Goal: Complete application form

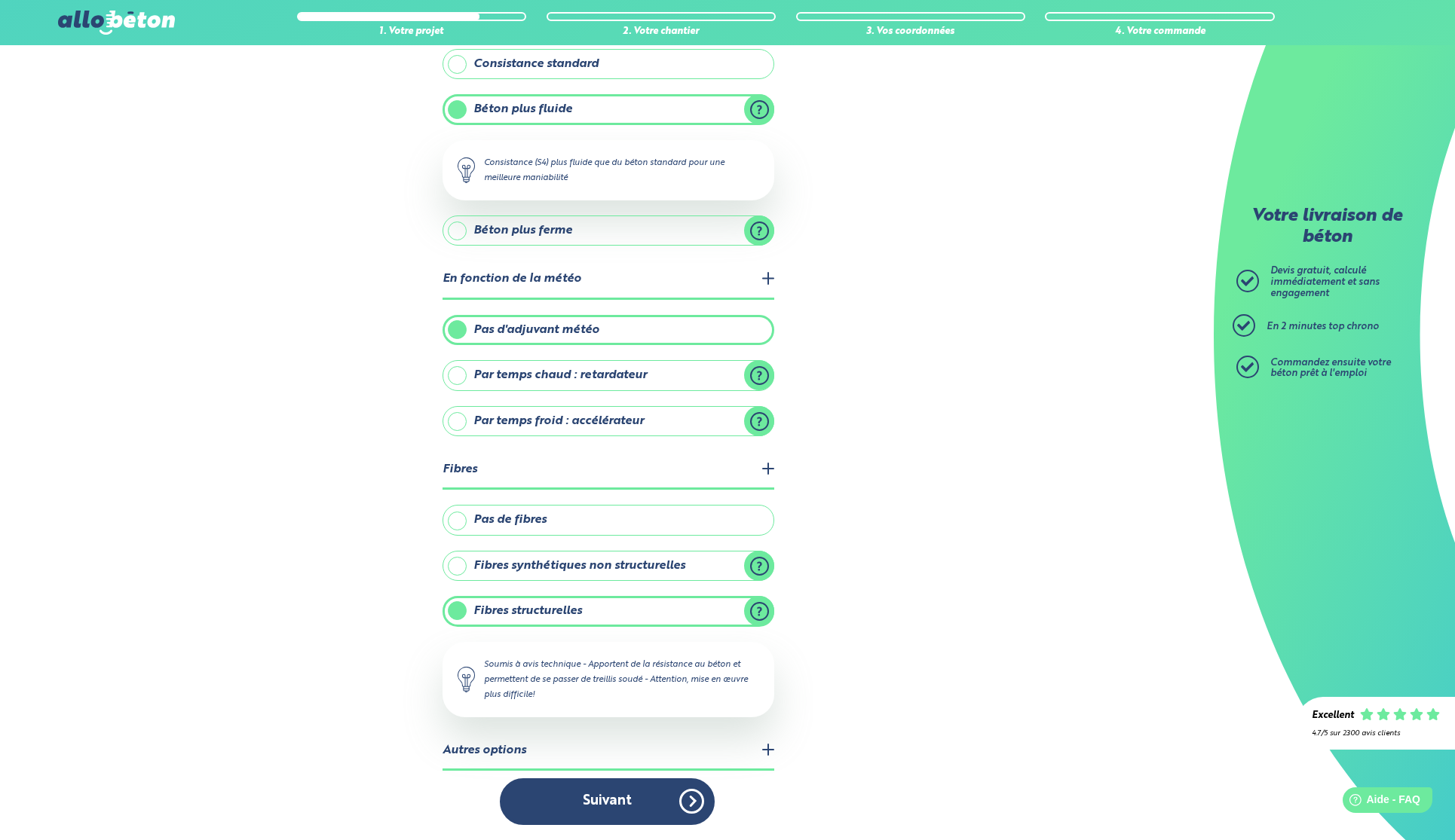
click at [670, 805] on button "Suivant" at bounding box center [607, 801] width 215 height 46
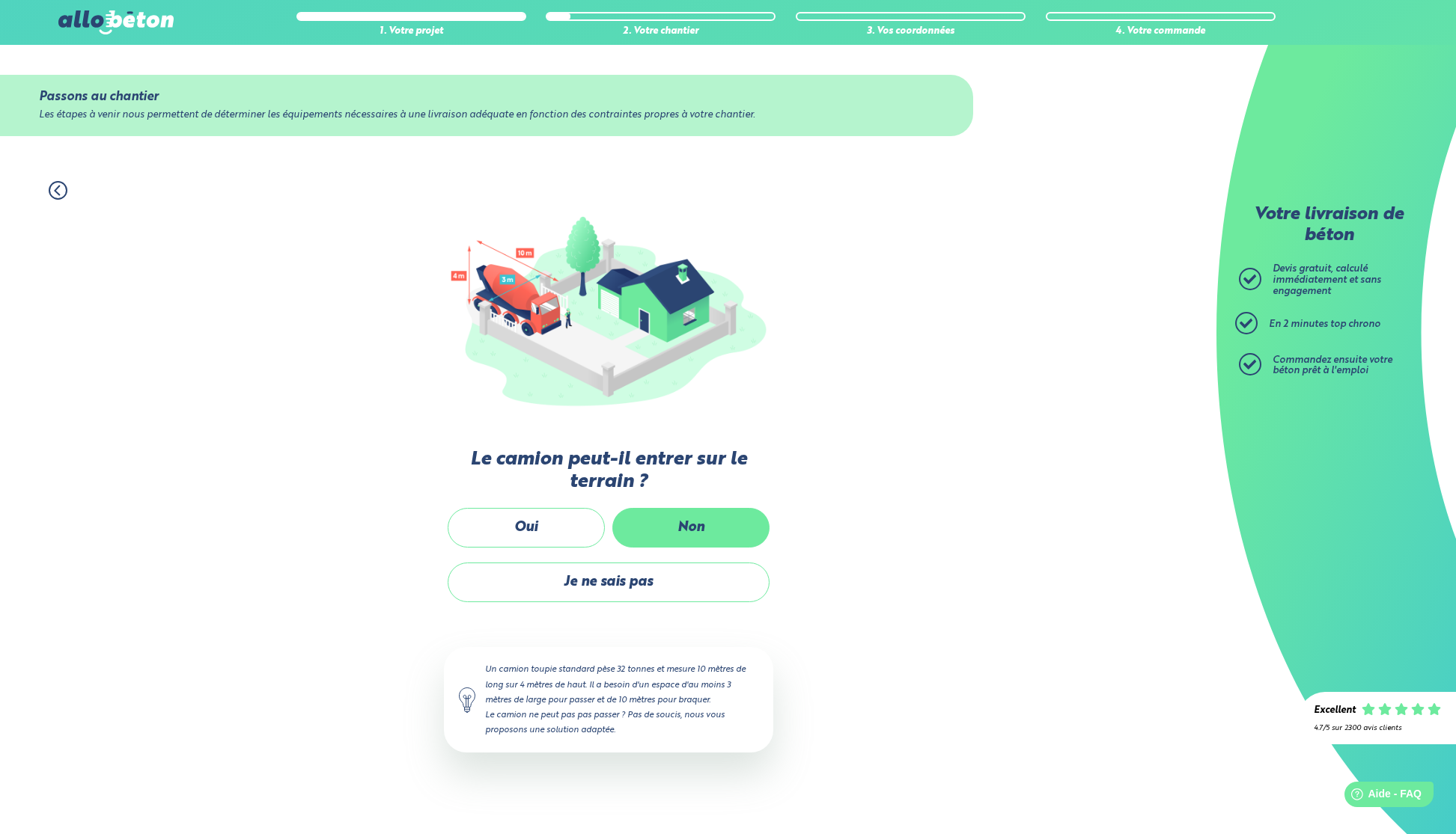
click at [671, 526] on label "Non" at bounding box center [691, 527] width 157 height 40
click at [0, 0] on input "Non" at bounding box center [0, 0] width 0 height 0
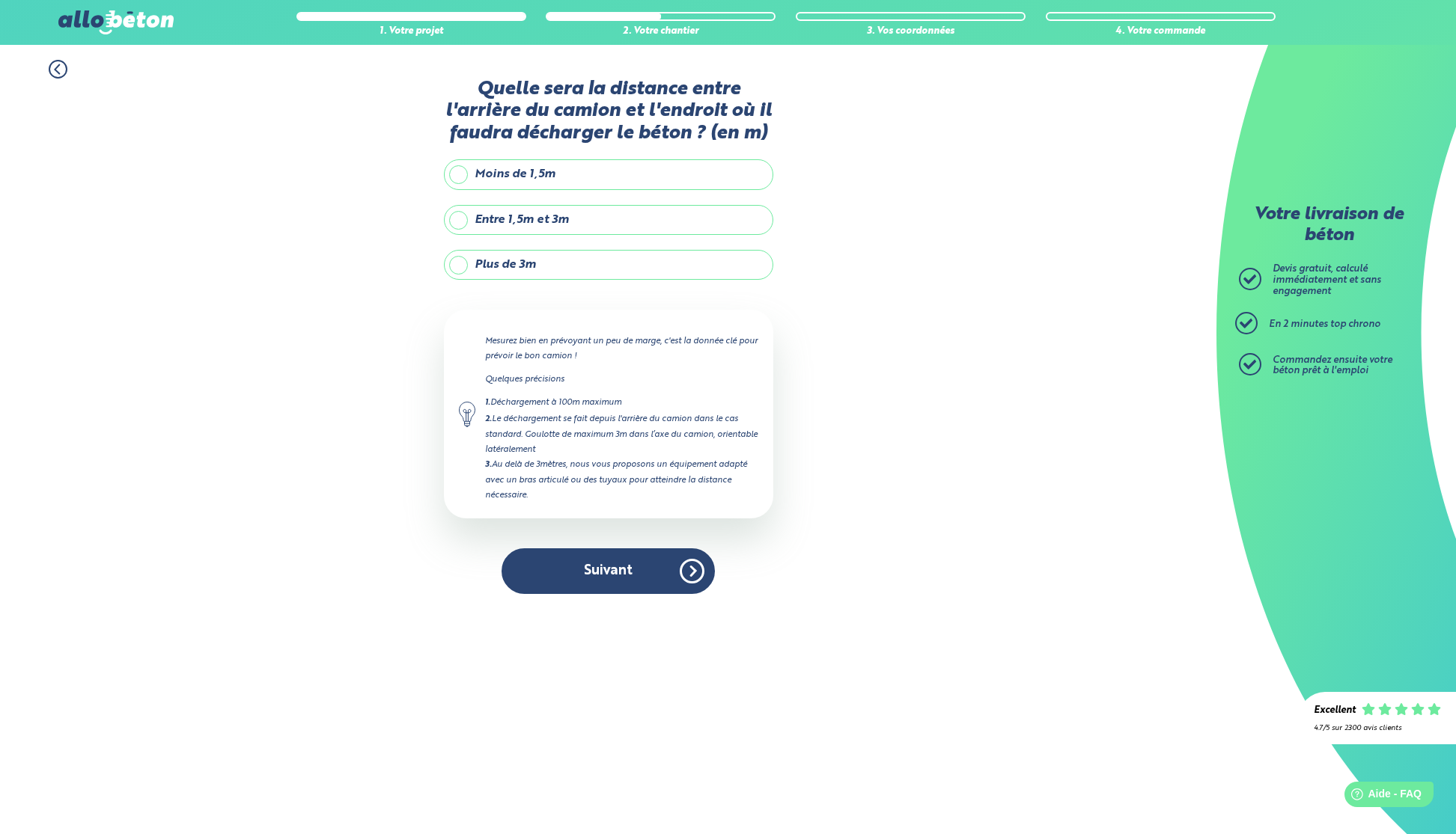
click at [595, 256] on label "Plus de 3m" at bounding box center [608, 265] width 329 height 30
click at [0, 0] on input "Plus de 3m" at bounding box center [0, 0] width 0 height 0
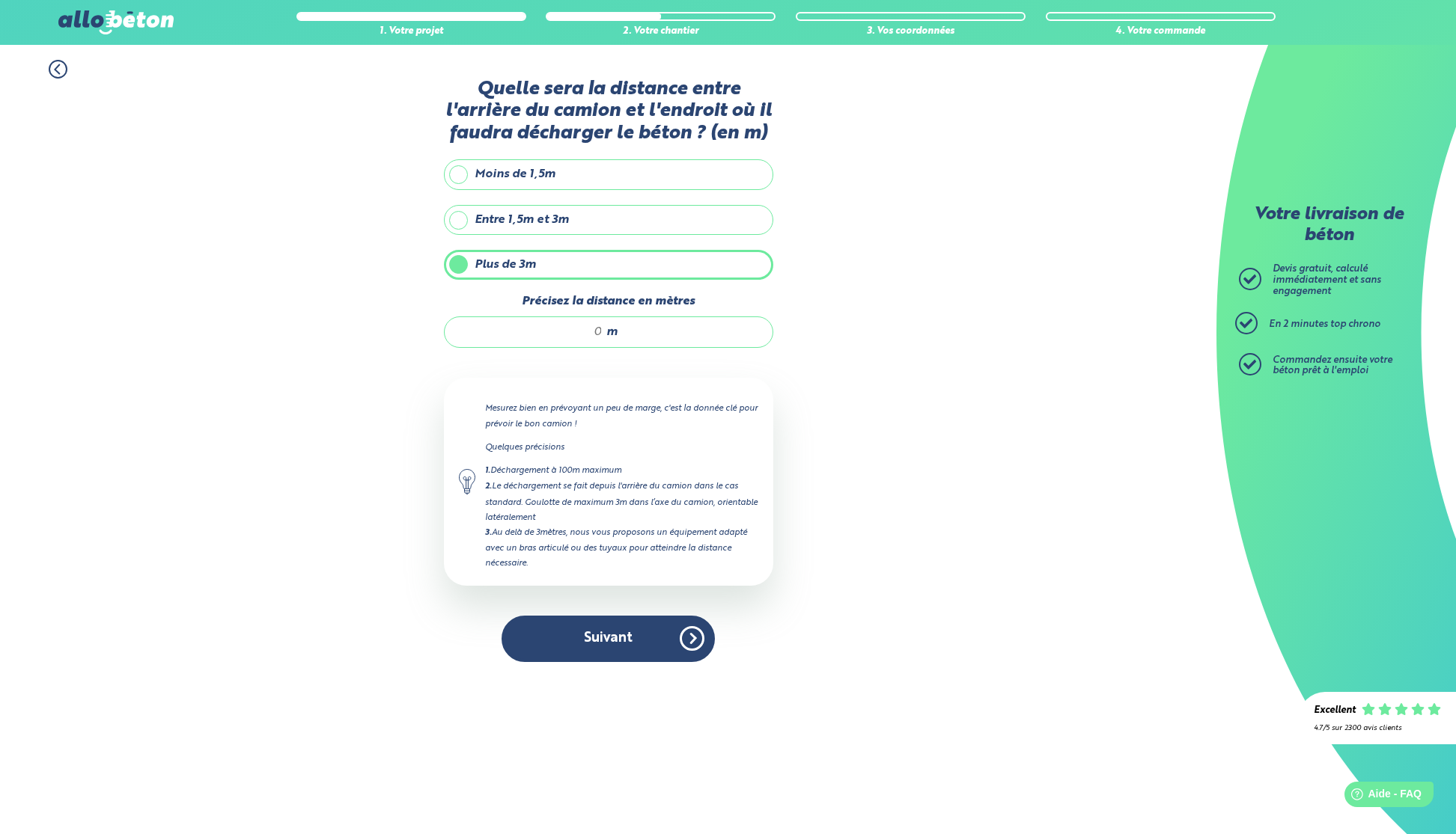
drag, startPoint x: 592, startPoint y: 331, endPoint x: 606, endPoint y: 335, distance: 14.6
click at [606, 335] on div "m" at bounding box center [608, 332] width 329 height 31
type input "40"
click at [628, 651] on button "Suivant" at bounding box center [608, 638] width 214 height 46
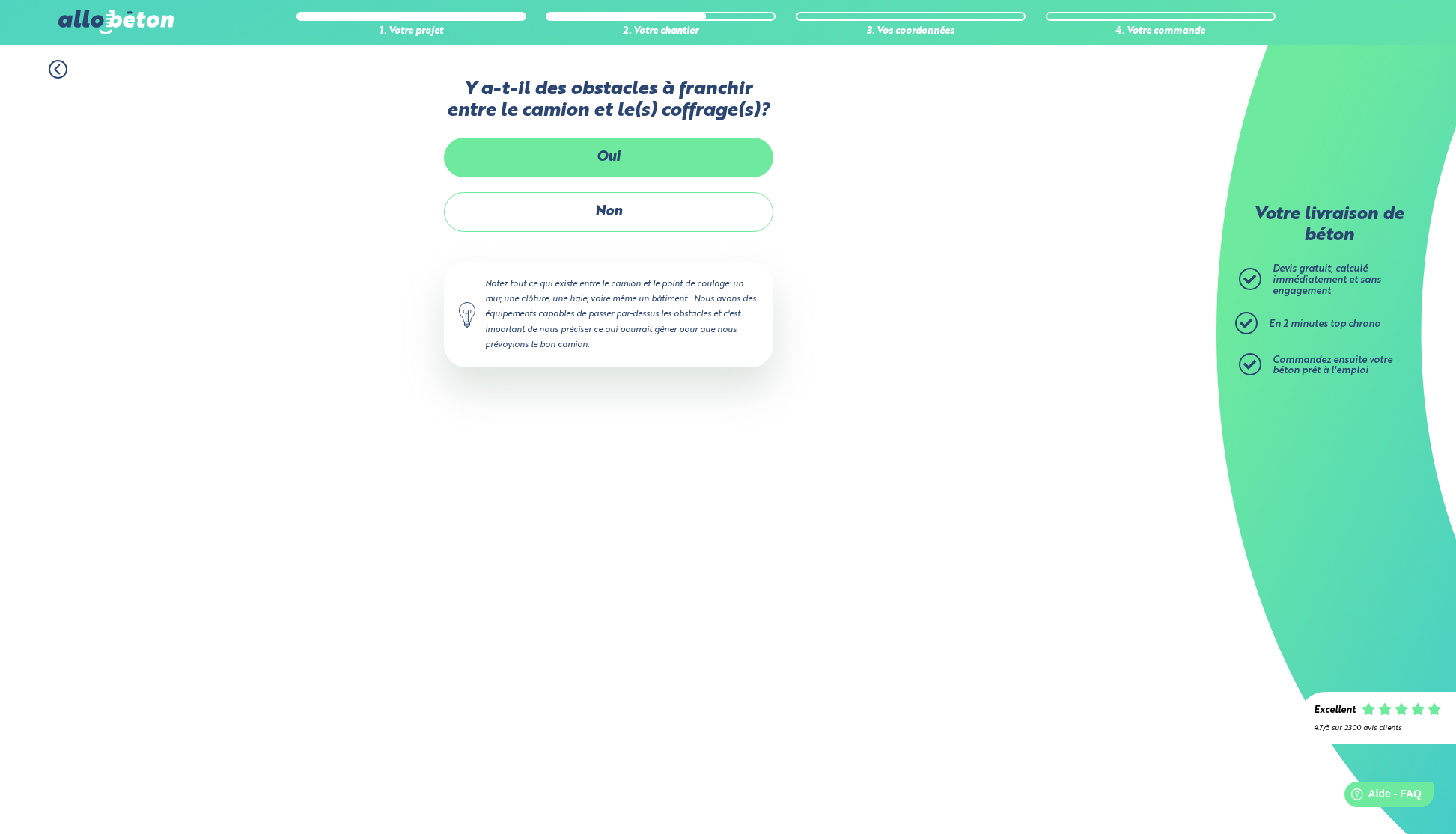
click at [681, 157] on label "Oui" at bounding box center [608, 157] width 329 height 40
click at [0, 0] on input "Oui" at bounding box center [0, 0] width 0 height 0
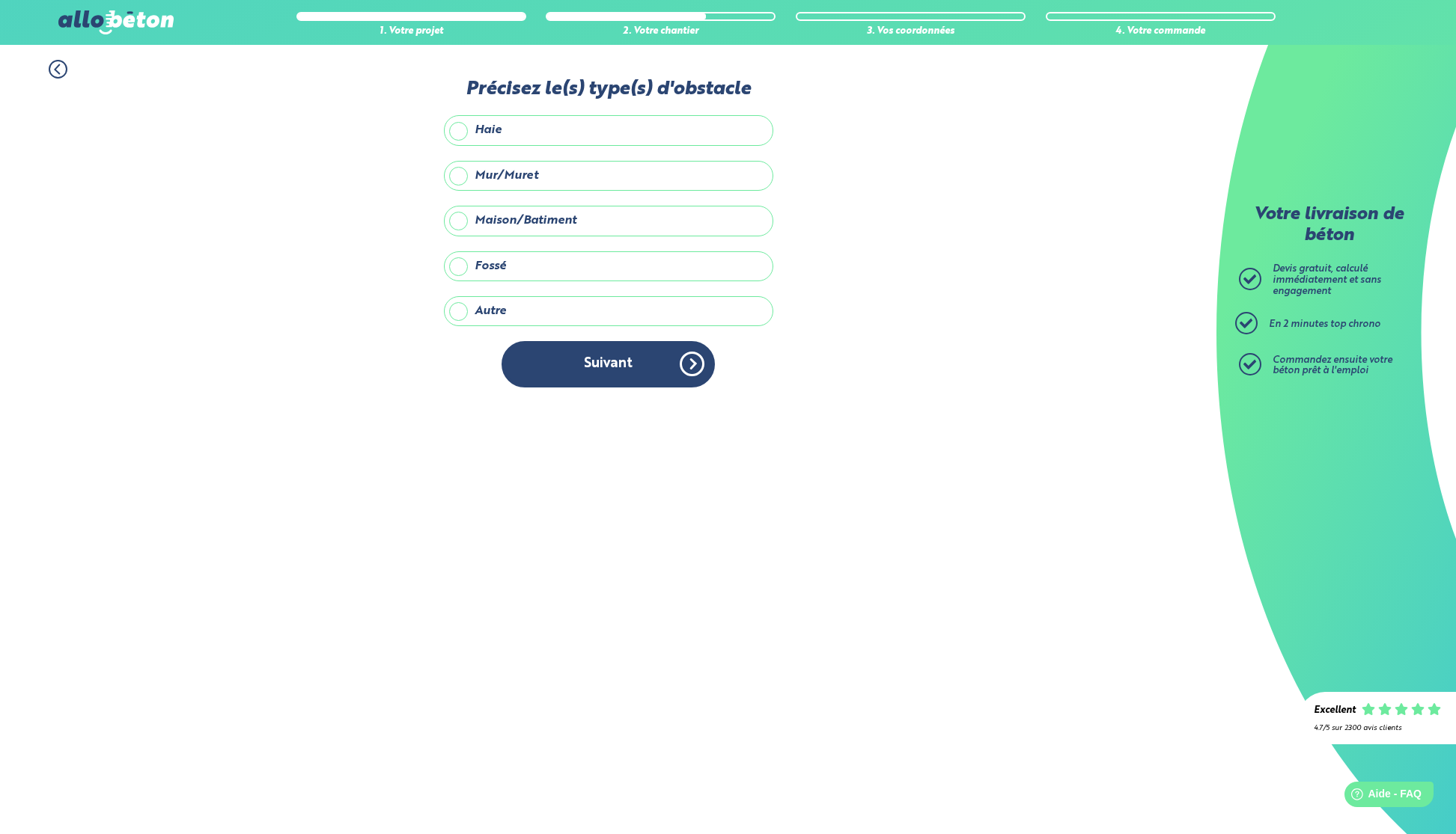
click at [674, 164] on label "Mur/Muret" at bounding box center [608, 175] width 329 height 30
click at [0, 0] on input "Mur/Muret" at bounding box center [0, 0] width 0 height 0
click at [664, 226] on label "Maison/Batiment" at bounding box center [608, 221] width 329 height 30
click at [0, 0] on input "Maison/Batiment" at bounding box center [0, 0] width 0 height 0
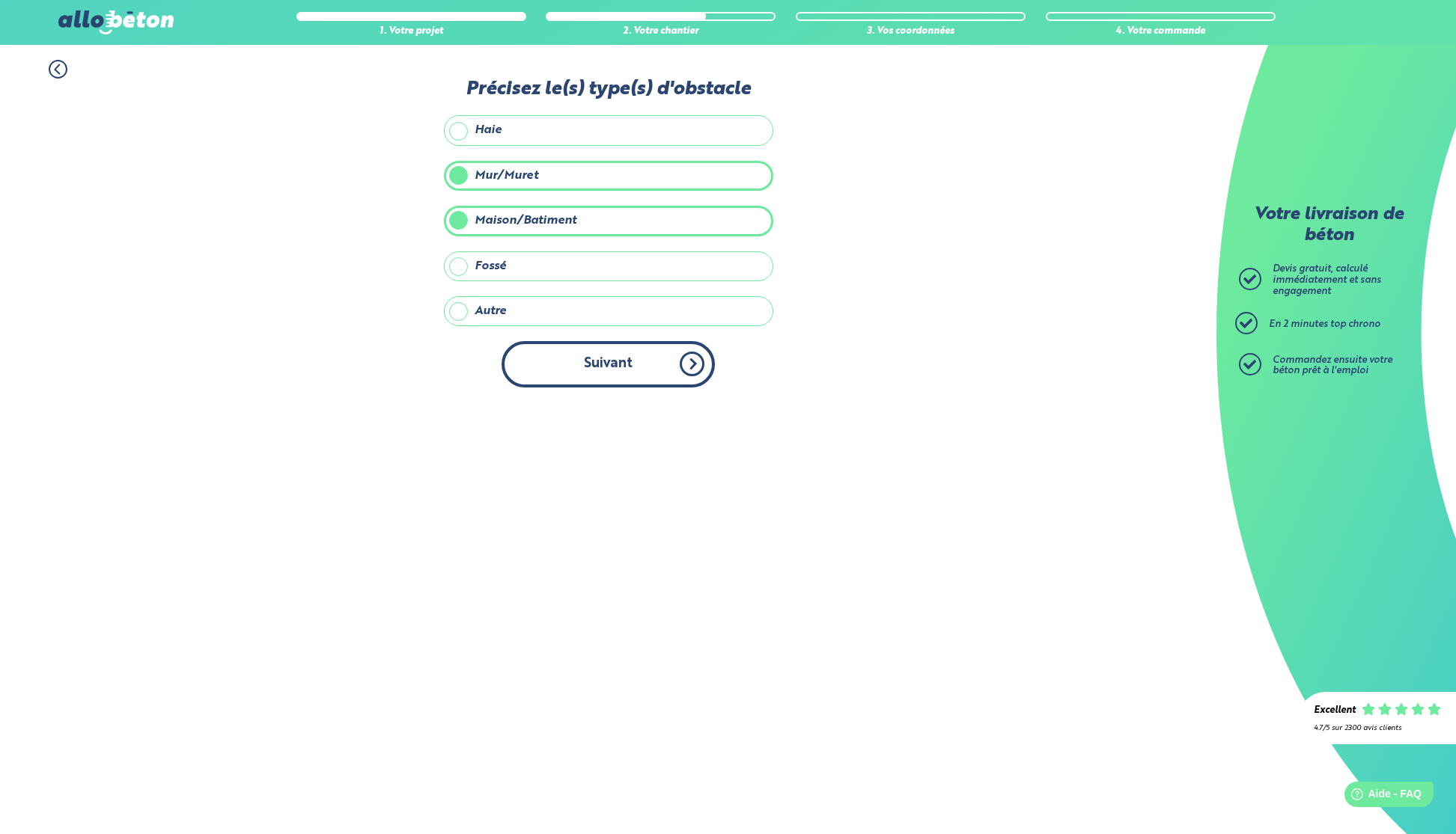
click at [688, 361] on button "Suivant" at bounding box center [608, 363] width 214 height 46
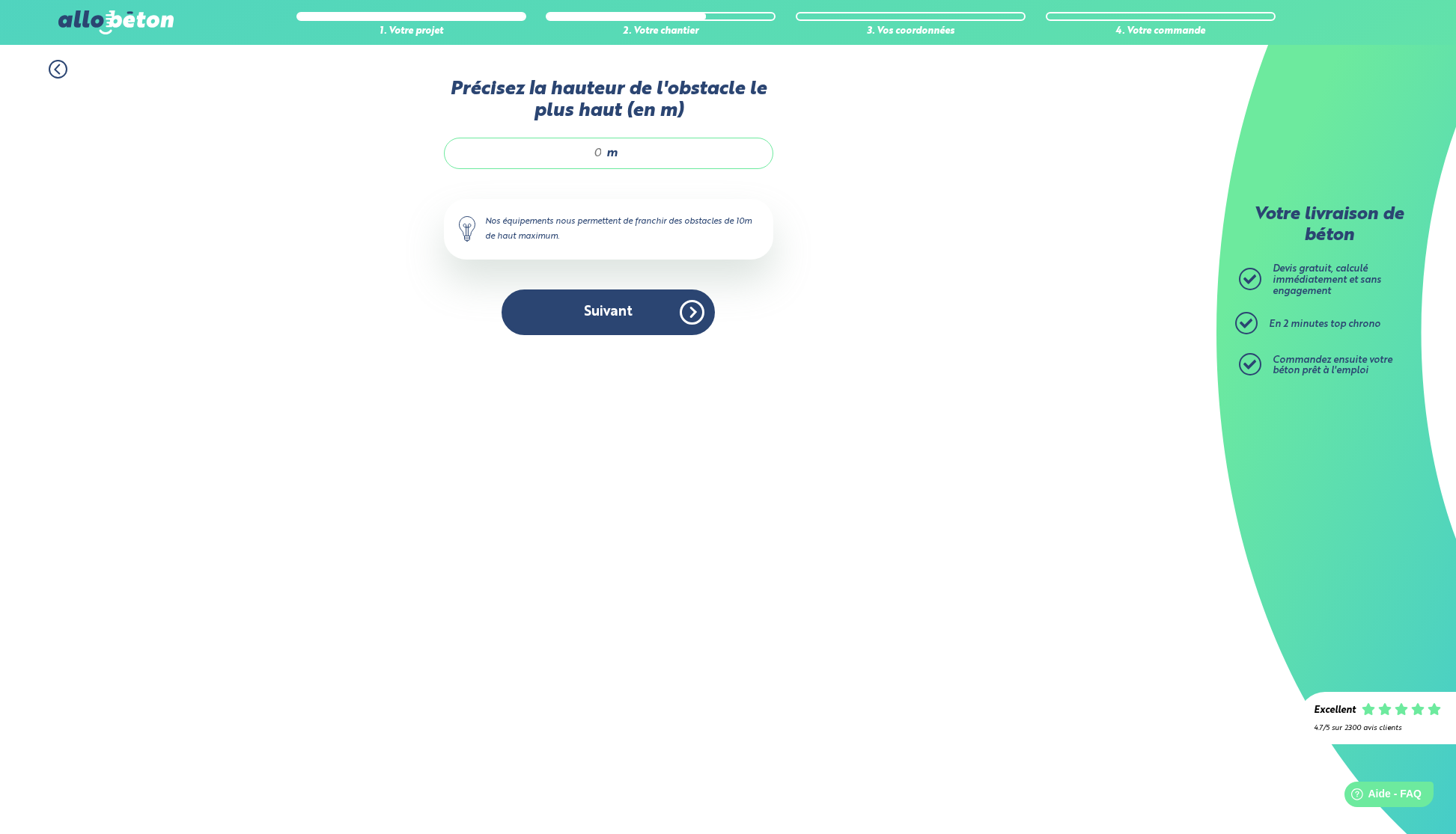
drag, startPoint x: 601, startPoint y: 150, endPoint x: 587, endPoint y: 151, distance: 14.0
click at [587, 151] on input "Précisez la hauteur de l'obstacle le plus haut (en m)" at bounding box center [531, 153] width 143 height 15
type input "7"
click at [676, 319] on button "Suivant" at bounding box center [608, 312] width 214 height 46
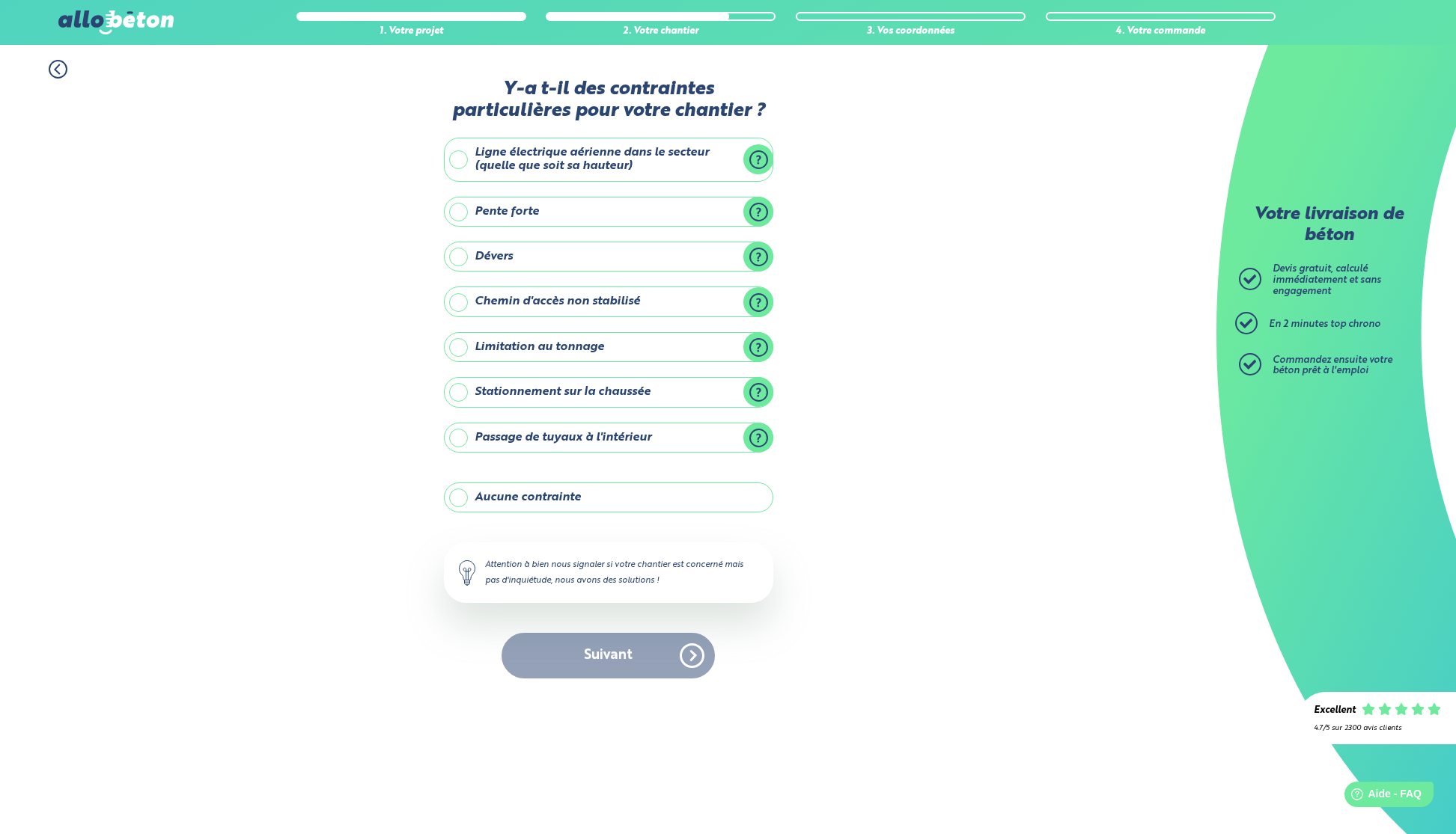
click at [457, 211] on label "Pente forte" at bounding box center [608, 211] width 329 height 30
click at [0, 0] on input "Pente forte" at bounding box center [0, 0] width 0 height 0
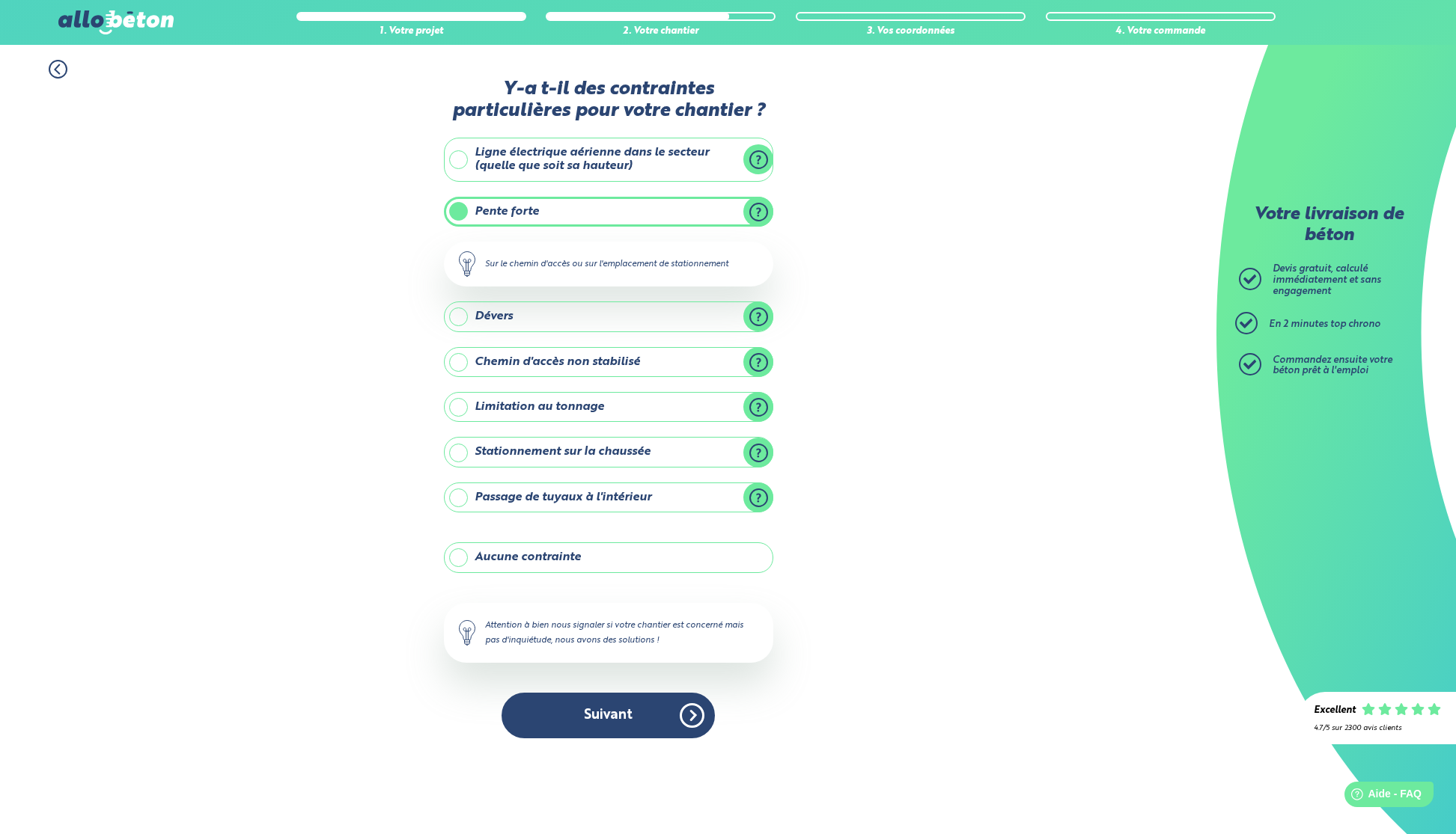
click at [456, 213] on label "Pente forte" at bounding box center [608, 211] width 329 height 30
click at [0, 0] on input "Pente forte" at bounding box center [0, 0] width 0 height 0
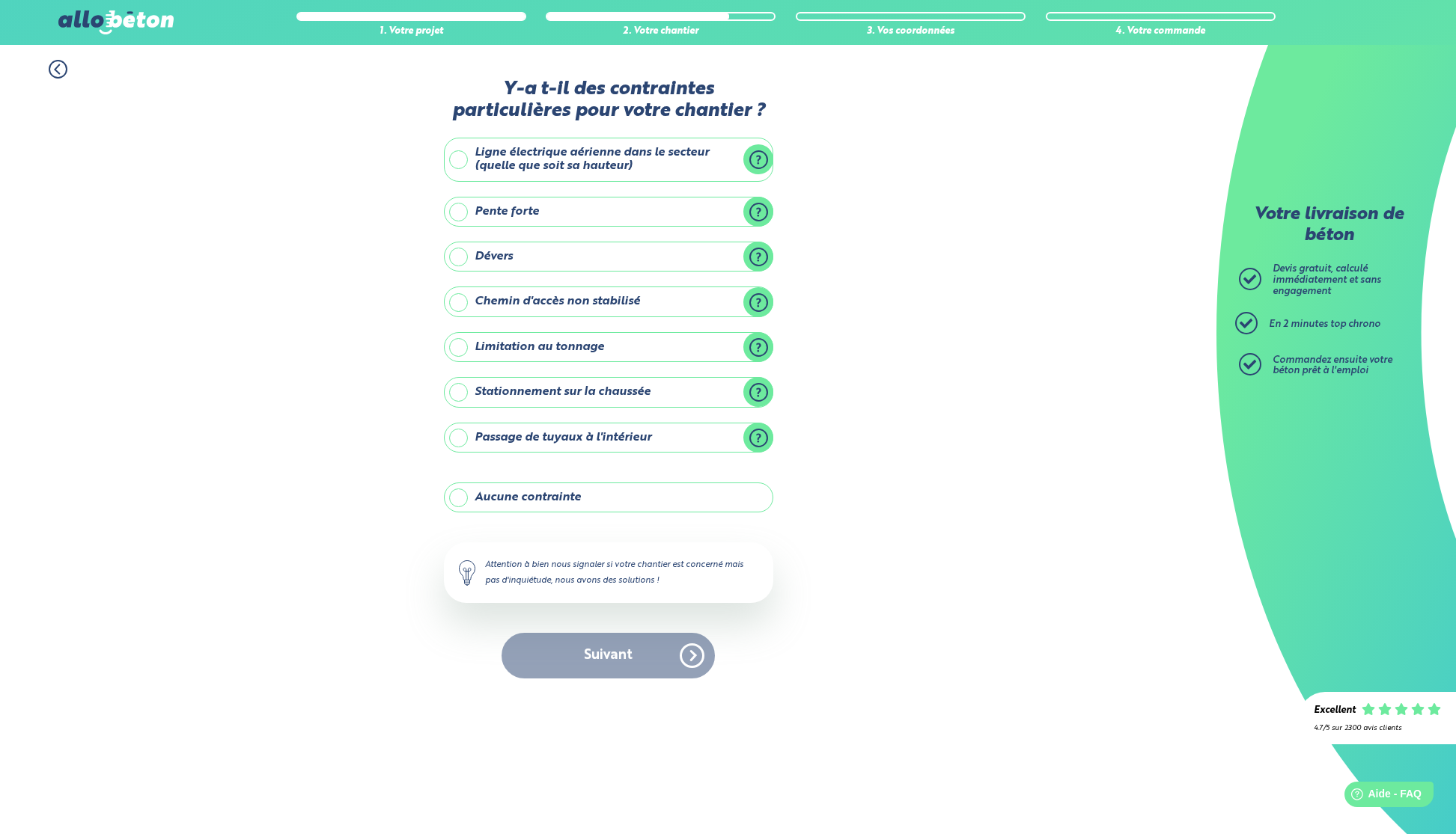
click at [458, 399] on label "Stationnement sur la chaussée" at bounding box center [608, 392] width 329 height 30
click at [0, 0] on input "Stationnement sur la chaussée" at bounding box center [0, 0] width 0 height 0
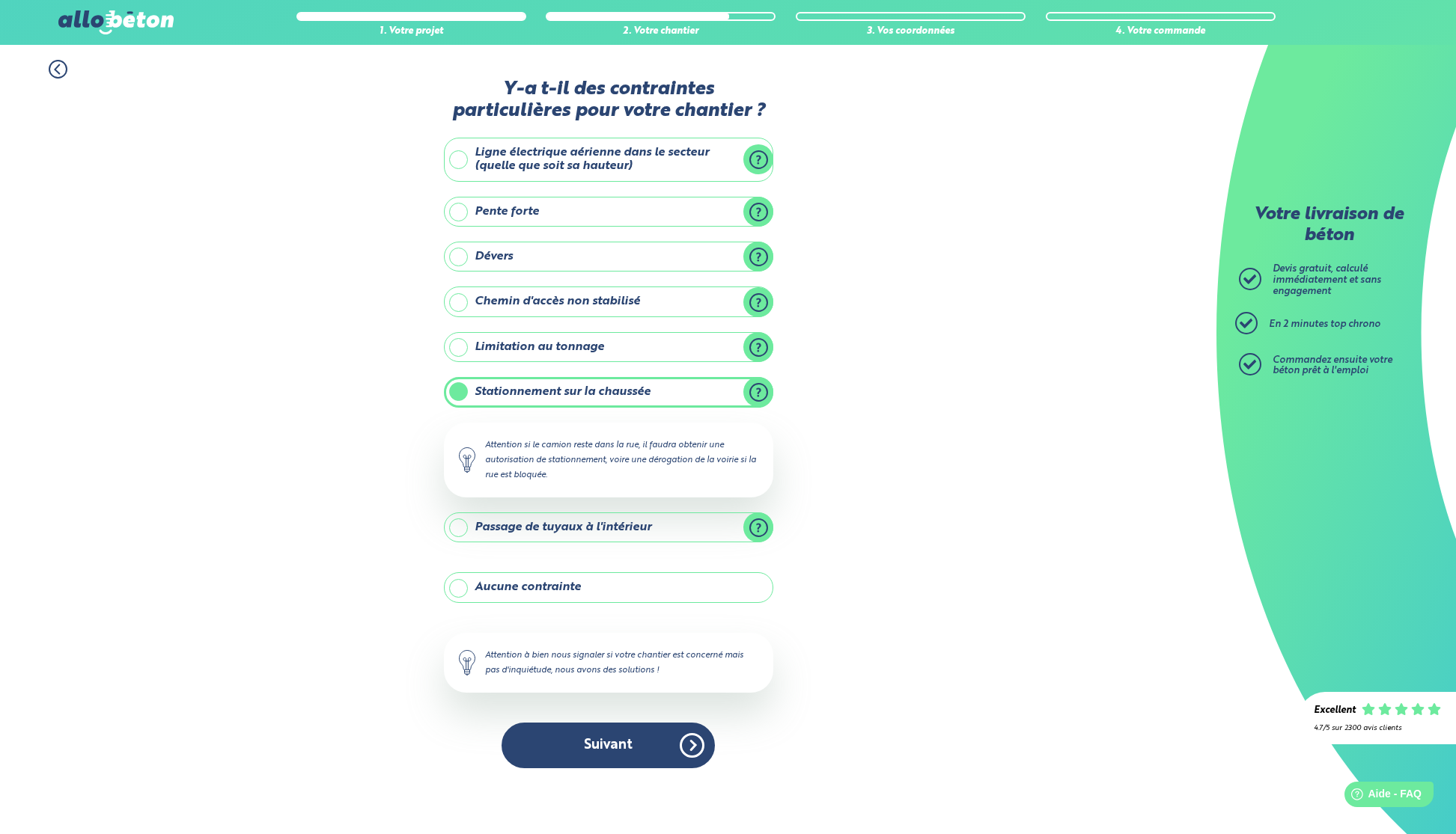
click at [458, 399] on label "Stationnement sur la chaussée" at bounding box center [608, 392] width 329 height 30
click at [0, 0] on input "Stationnement sur la chaussée" at bounding box center [0, 0] width 0 height 0
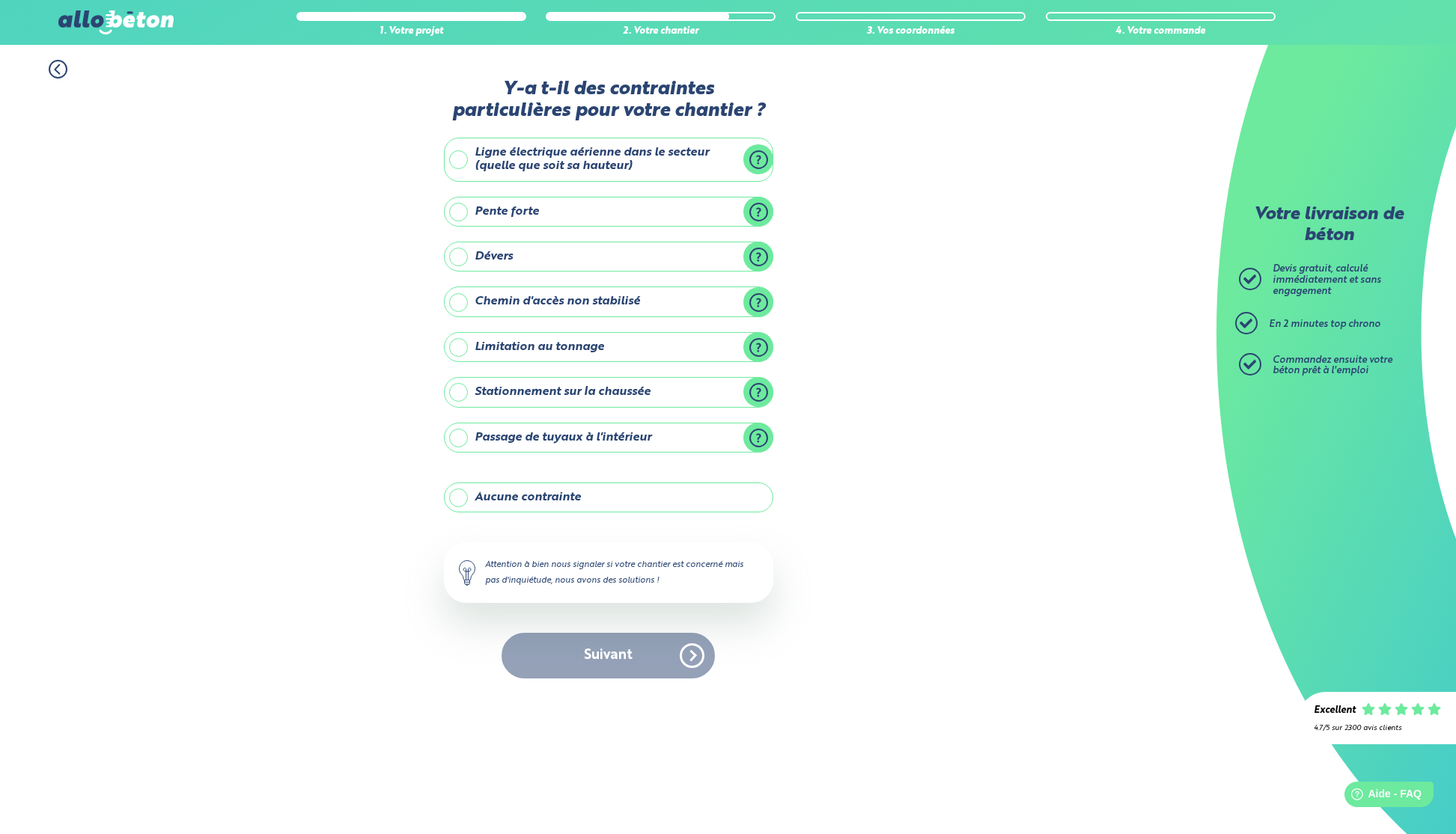
click at [494, 488] on label "Aucune contrainte" at bounding box center [608, 497] width 329 height 30
click at [0, 0] on input "Aucune contrainte" at bounding box center [0, 0] width 0 height 0
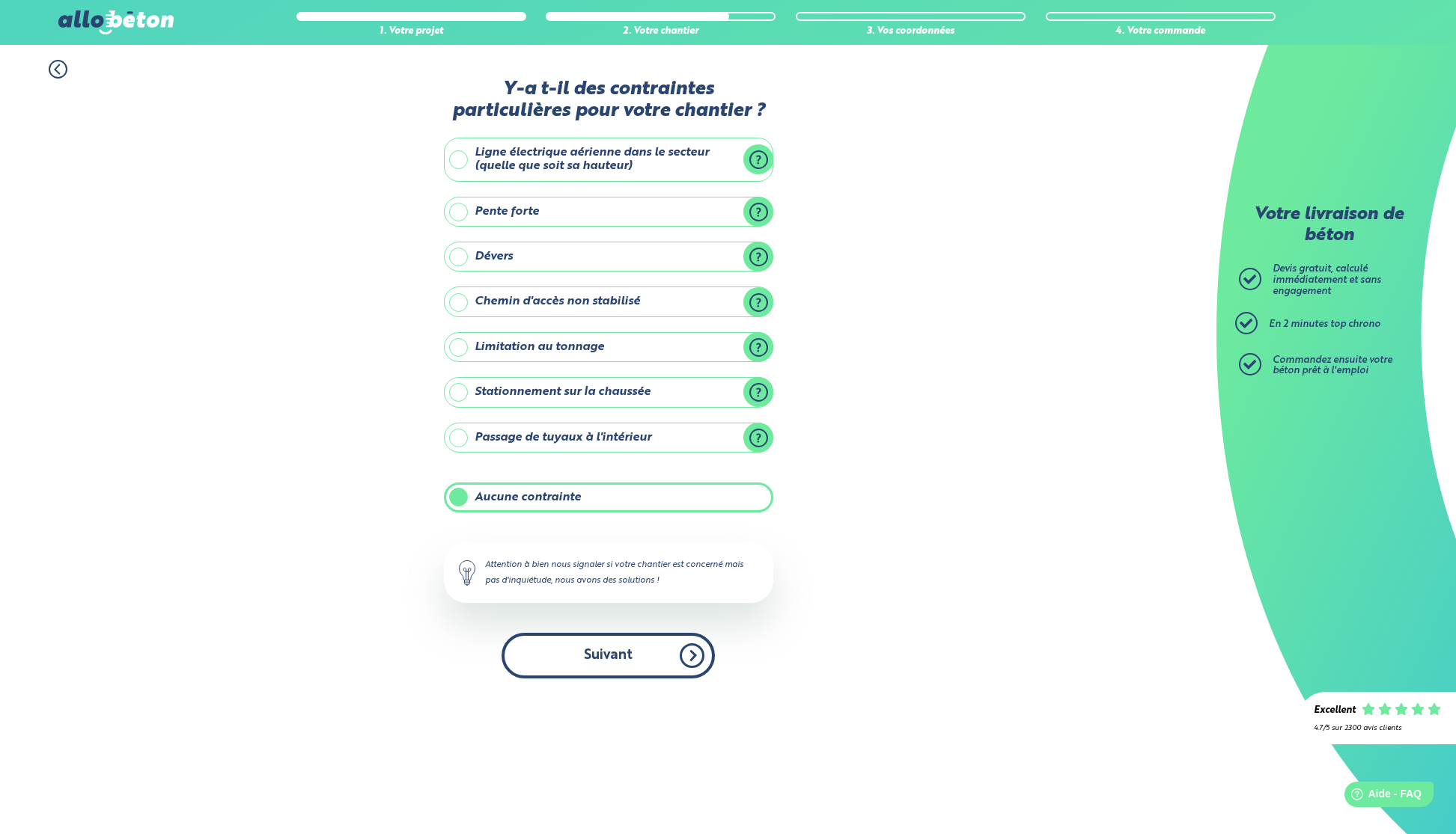
click at [573, 669] on button "Suivant" at bounding box center [608, 655] width 214 height 46
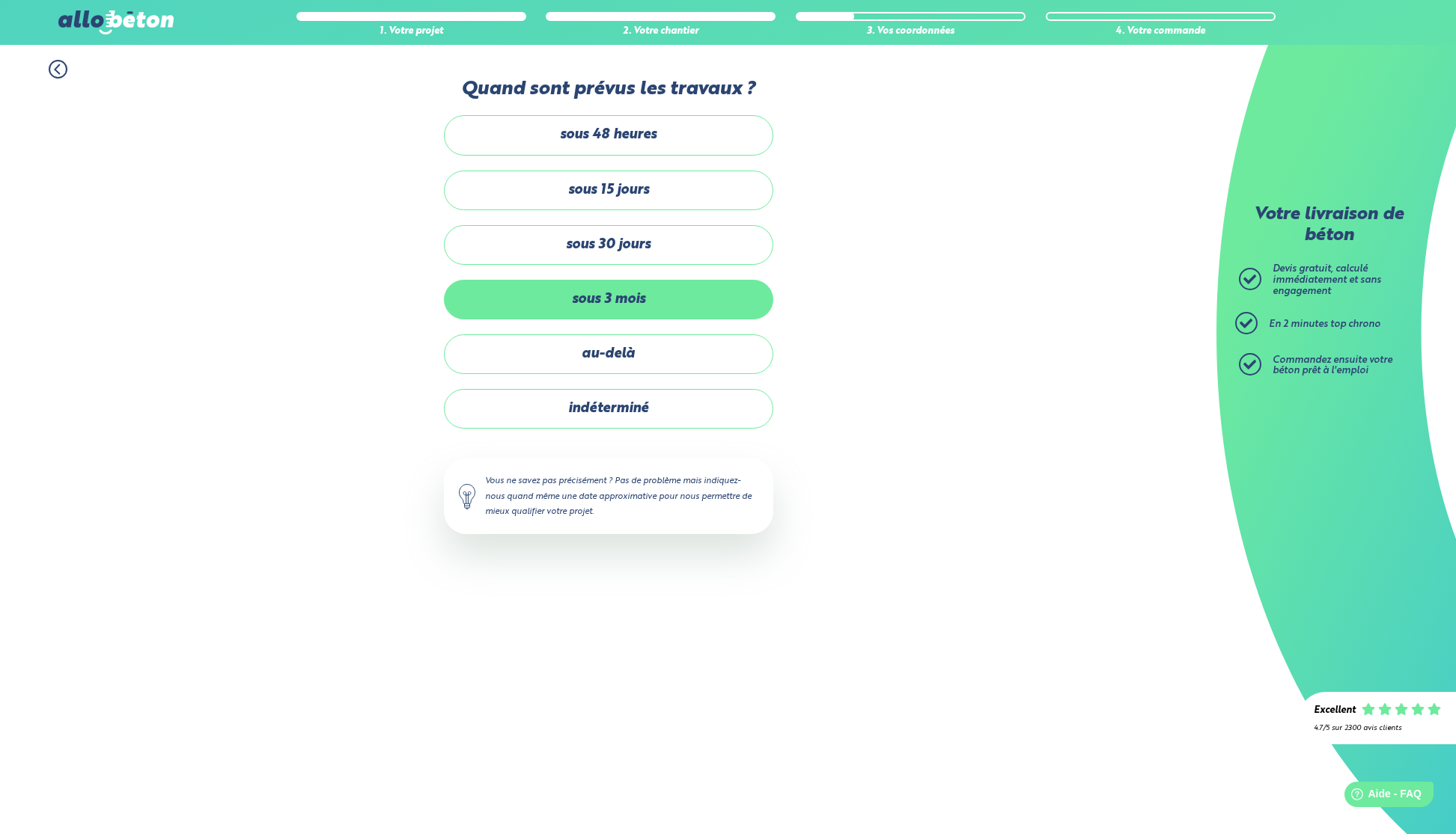
click at [615, 297] on label "sous 3 mois" at bounding box center [608, 299] width 329 height 40
click at [0, 0] on input "sous 3 mois" at bounding box center [0, 0] width 0 height 0
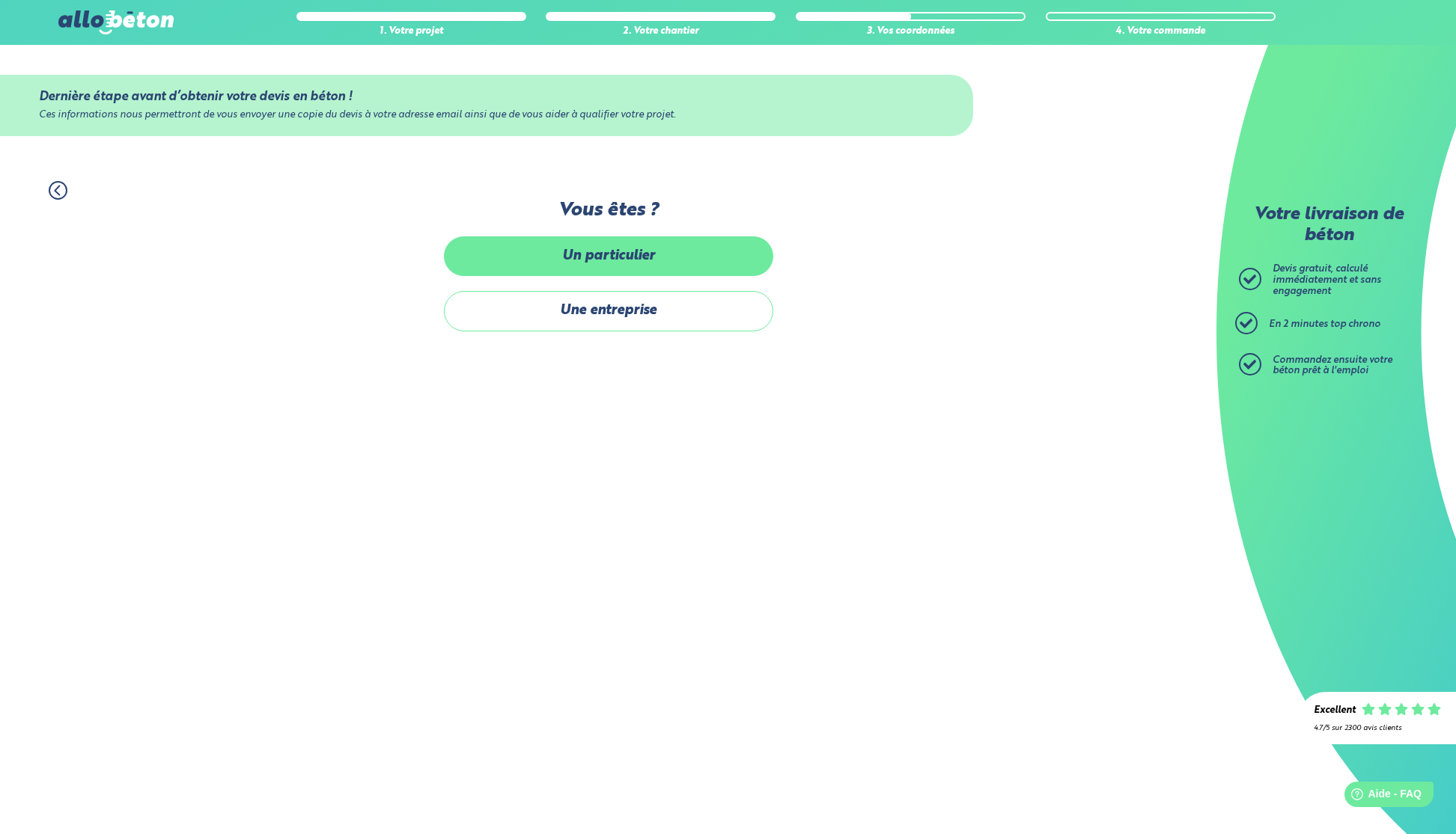
click at [614, 252] on label "Un particulier" at bounding box center [608, 255] width 329 height 40
click at [0, 0] on input "Un particulier" at bounding box center [0, 0] width 0 height 0
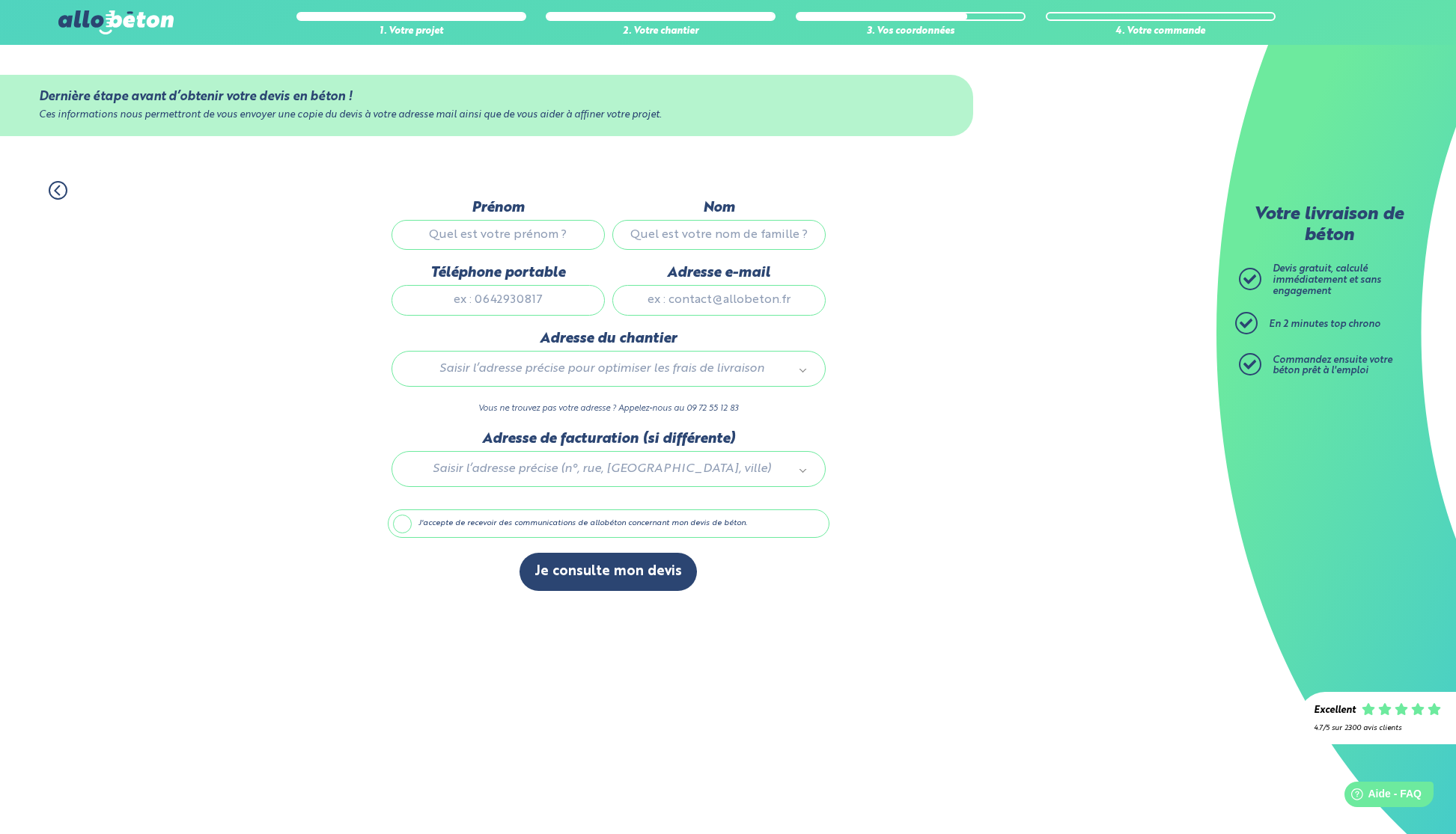
click at [463, 231] on input "Prénom" at bounding box center [498, 235] width 214 height 30
type input "[PERSON_NAME]"
type input "Kawka"
type input "0628078269"
type input "Allee Des Chevreuils"
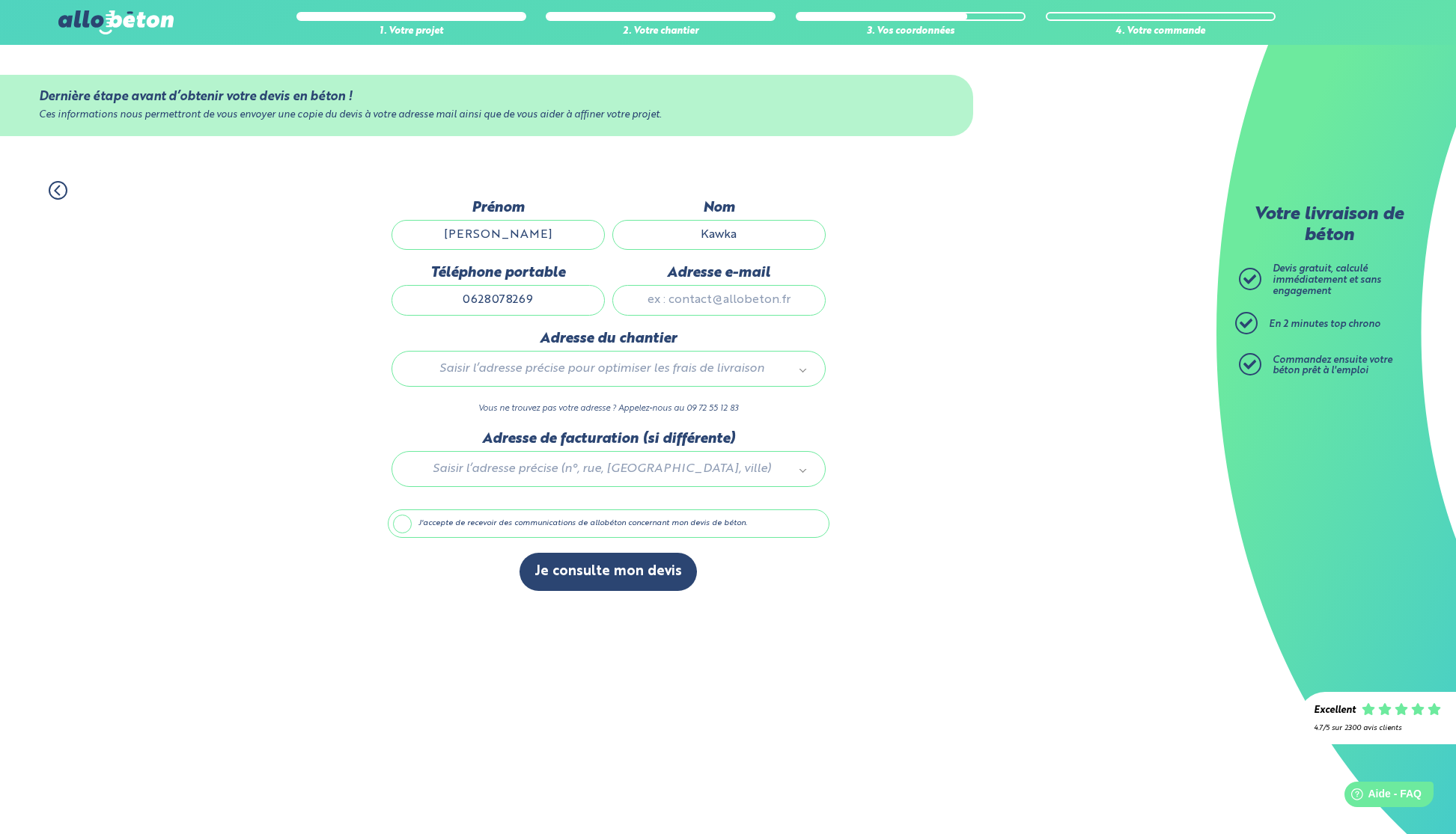
click at [681, 302] on input "Adresse e-mail" at bounding box center [719, 300] width 214 height 30
type input "[PERSON_NAME][EMAIL_ADDRESS][DOMAIN_NAME]"
type input "[STREET_ADDRESS]"
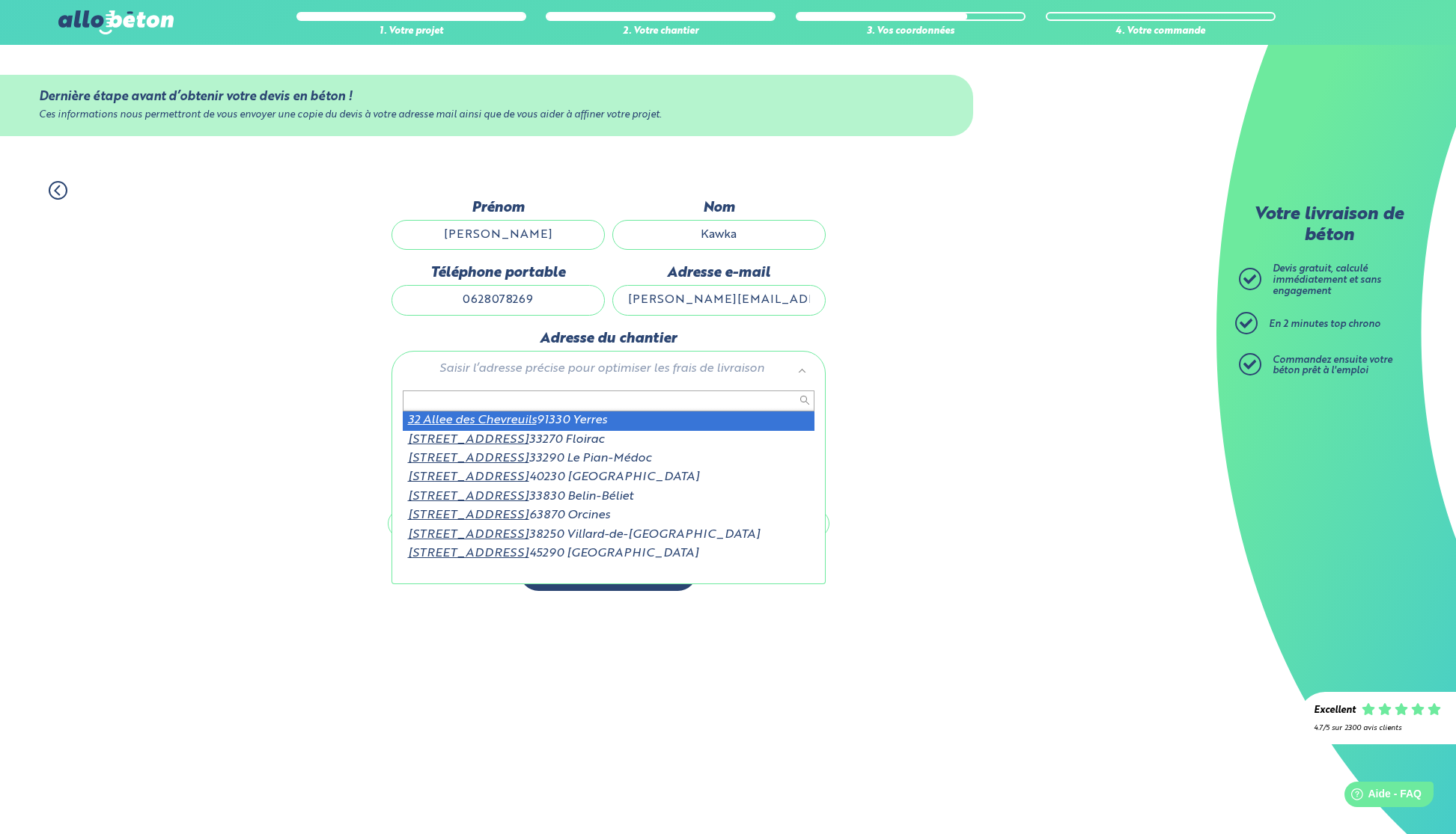
drag, startPoint x: 1017, startPoint y: 364, endPoint x: 985, endPoint y: 348, distance: 35.8
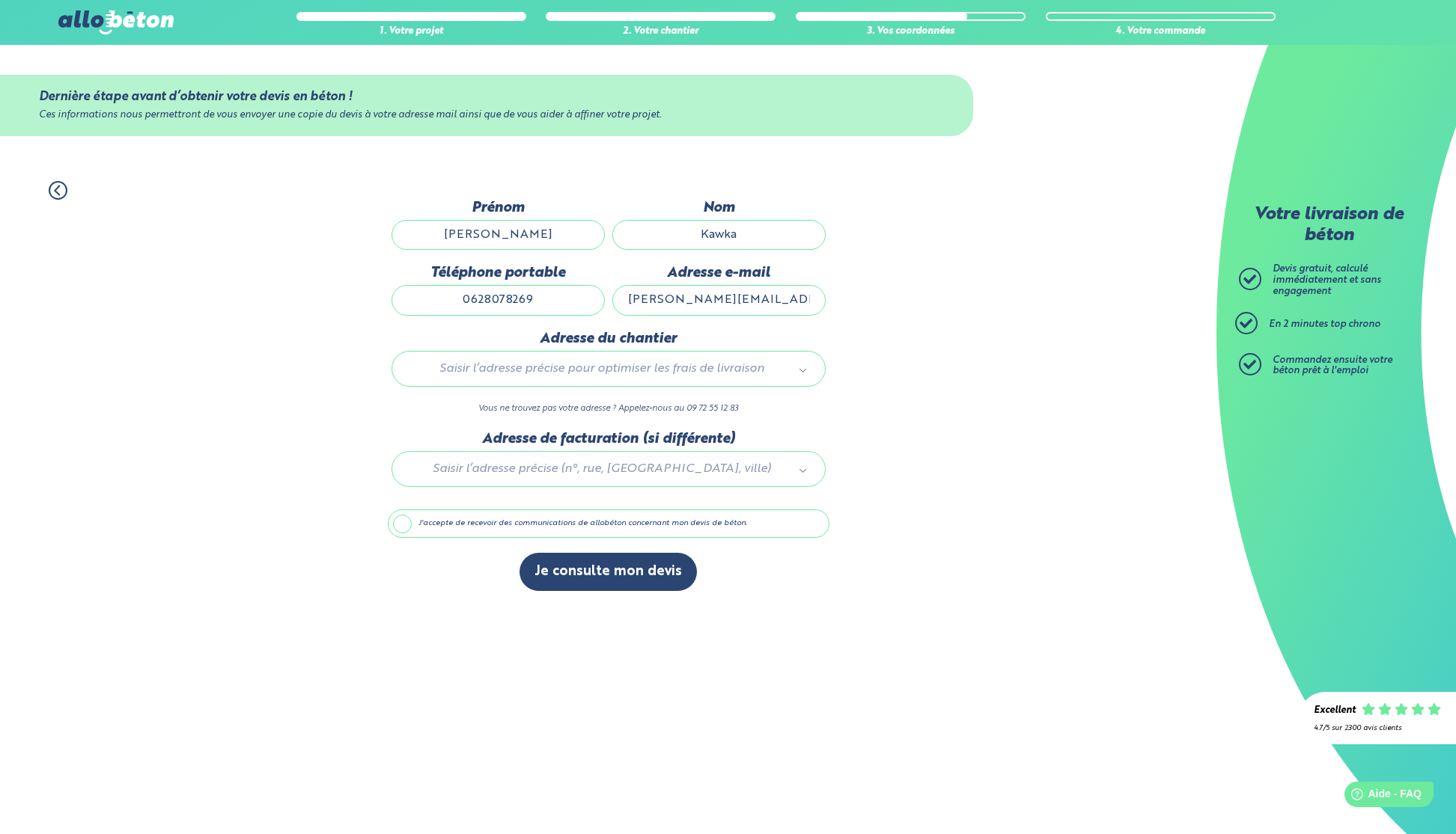
click at [755, 309] on input "[PERSON_NAME][EMAIL_ADDRESS][DOMAIN_NAME]" at bounding box center [719, 300] width 214 height 30
click at [941, 303] on div "1. Votre projet 2. Votre chantier 3. Vos coordonnées 4. Votre commande Dernière…" at bounding box center [608, 386] width 1217 height 440
click at [512, 238] on input "[PERSON_NAME]" at bounding box center [498, 235] width 214 height 30
click at [565, 220] on input "[PERSON_NAME]" at bounding box center [498, 235] width 214 height 30
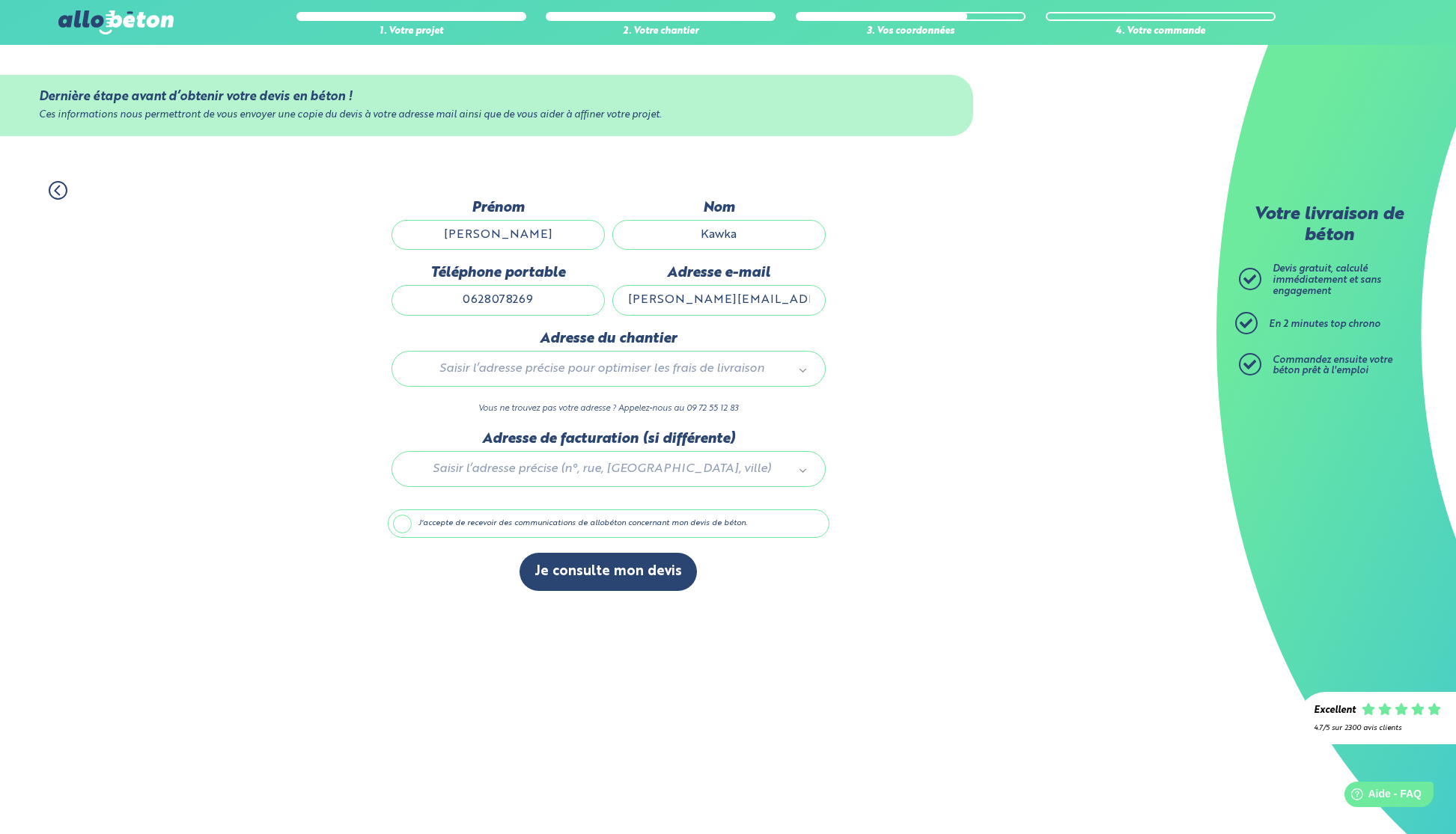
click at [531, 239] on input "[PERSON_NAME]" at bounding box center [498, 235] width 214 height 30
type input "E"
type input "Bron"
click at [517, 305] on input "0628078269" at bounding box center [498, 300] width 214 height 30
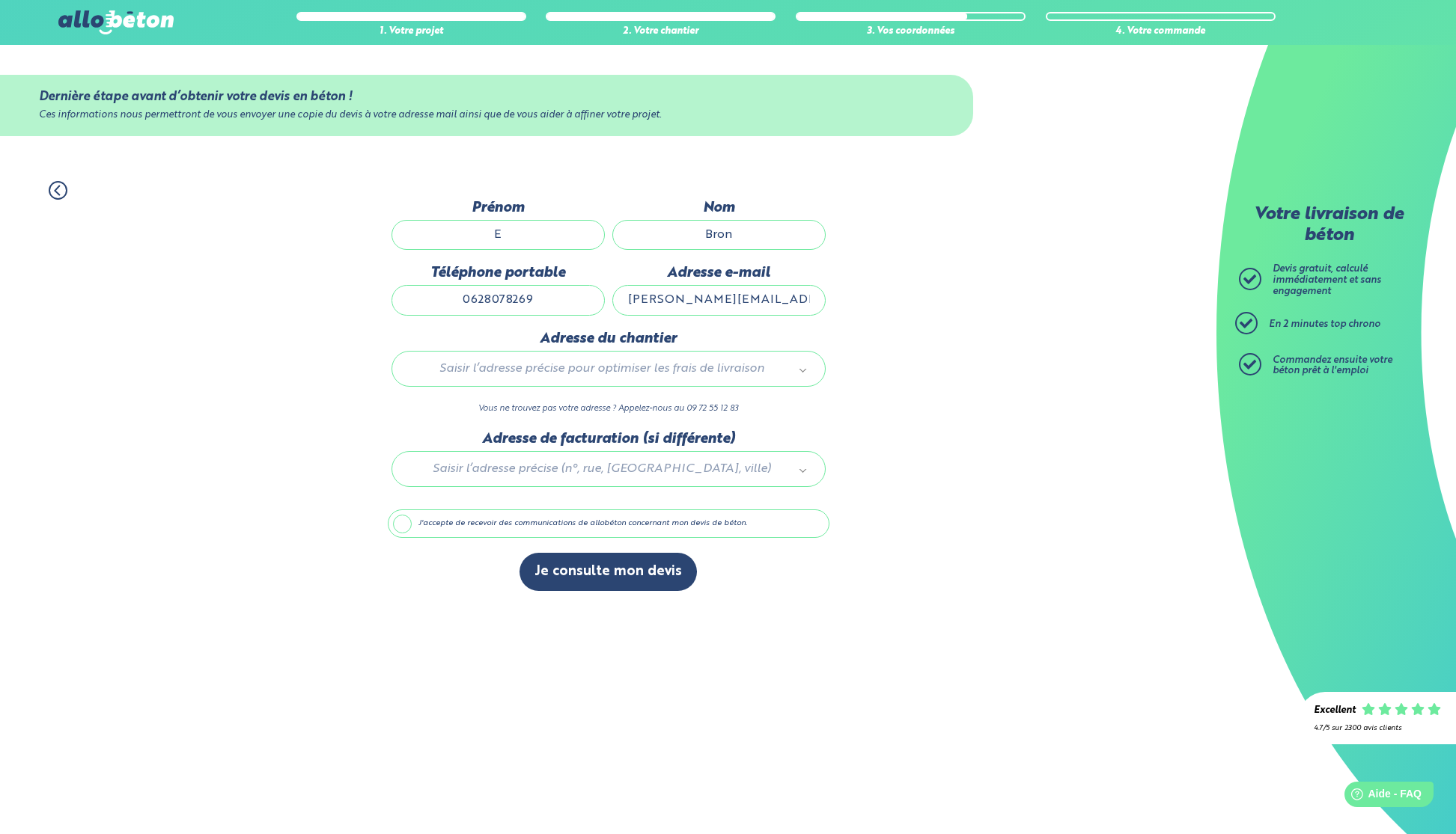
drag, startPoint x: 554, startPoint y: 306, endPoint x: 385, endPoint y: 310, distance: 169.0
click at [385, 310] on div "1. Votre projet 2. Votre chantier 3. Vos coordonnées 4. Votre commande Dernière…" at bounding box center [608, 386] width 1217 height 440
type input "0601020304"
click at [994, 355] on div "1. Votre projet 2. Votre chantier 3. Vos coordonnées 4. Votre commande Dernière…" at bounding box center [608, 386] width 1217 height 440
click at [758, 401] on input "text" at bounding box center [608, 401] width 412 height 21
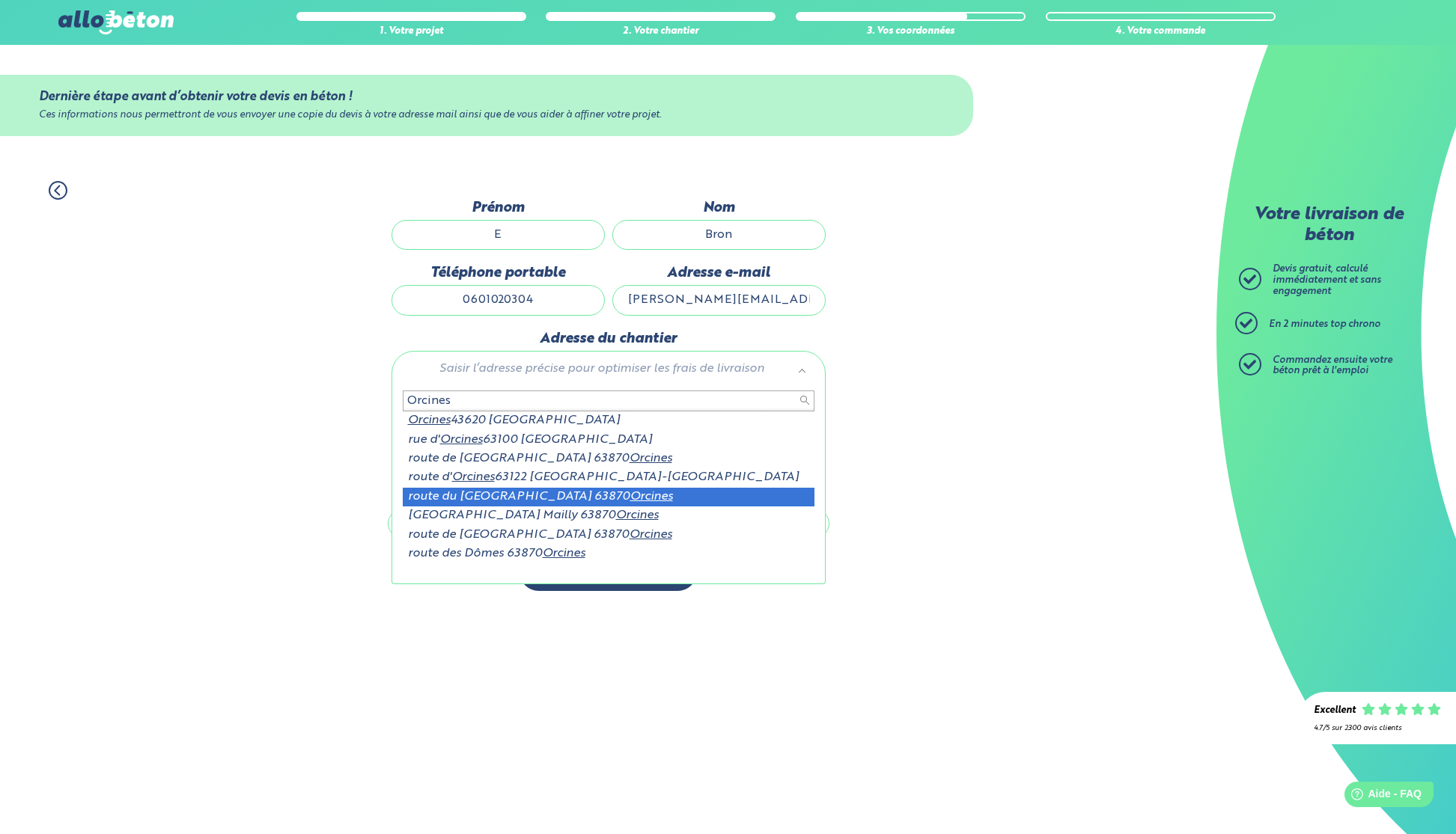
type input "Orcines"
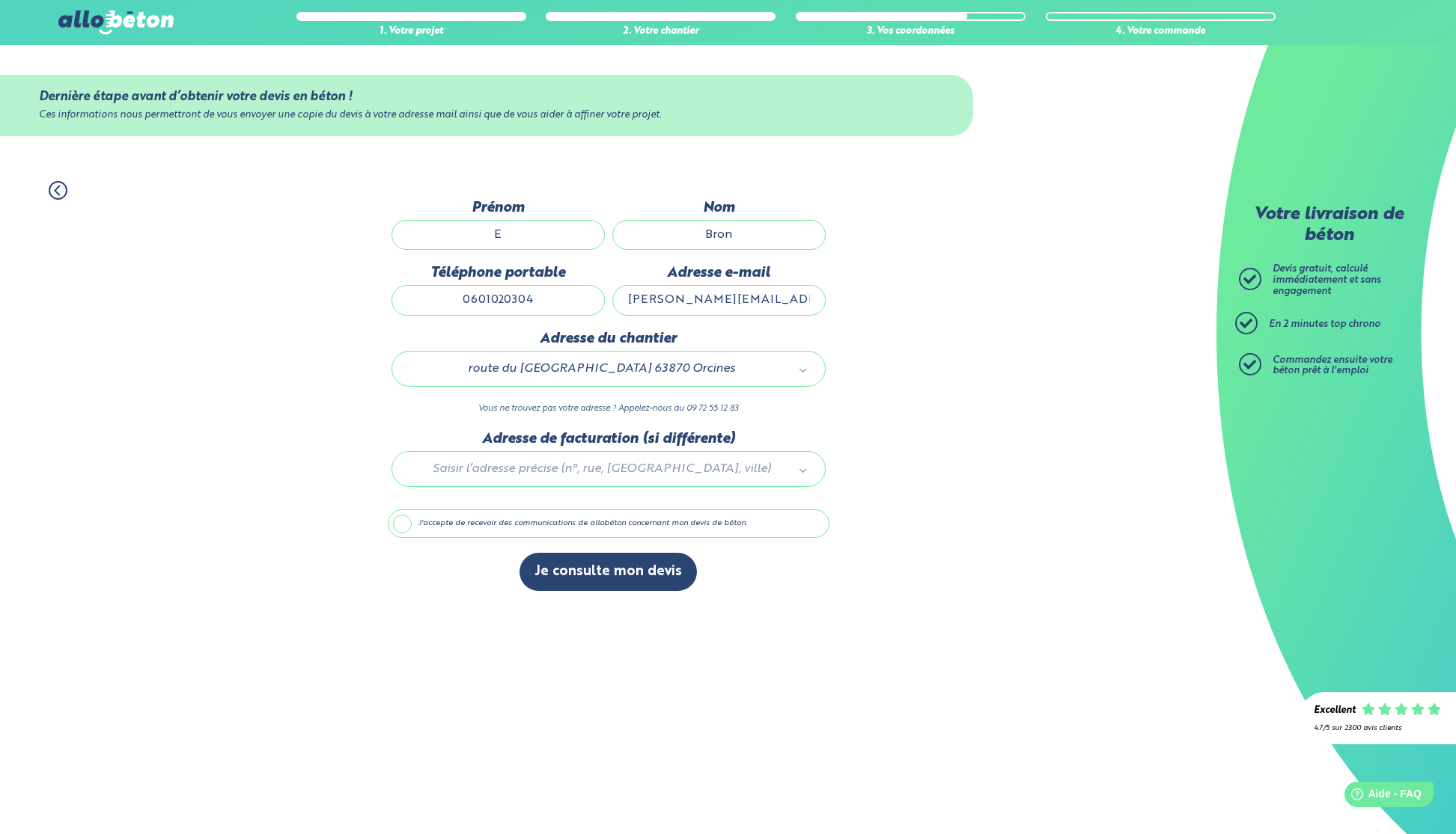
click at [445, 523] on label "J'accepte de recevoir des communications de allobéton concernant mon devis de b…" at bounding box center [608, 523] width 441 height 29
click at [0, 0] on input "J'accepte de recevoir des communications de allobéton concernant mon devis de b…" at bounding box center [0, 0] width 0 height 0
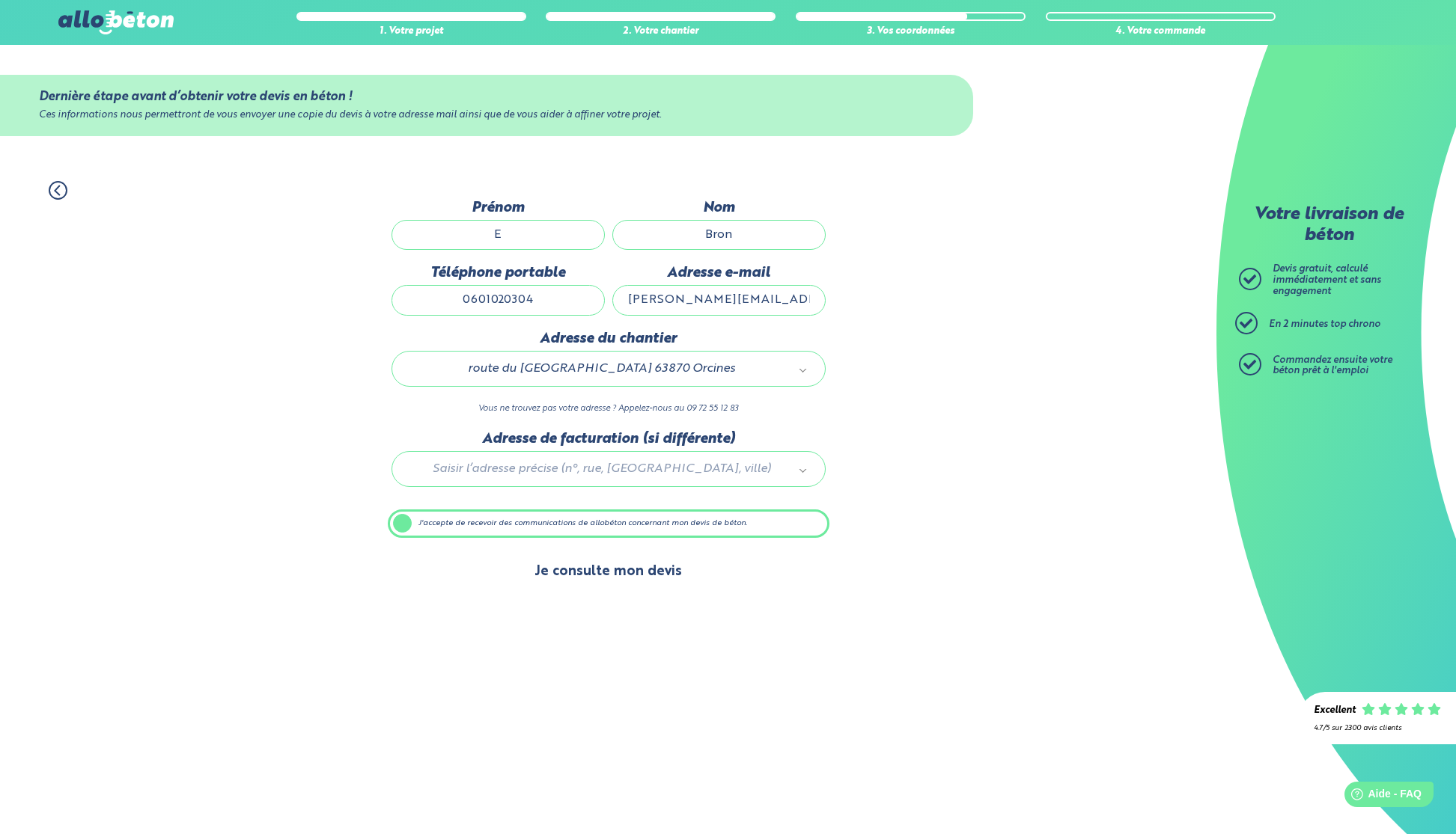
click at [566, 570] on button "Je consulte mon devis" at bounding box center [608, 572] width 177 height 38
